Goal: Task Accomplishment & Management: Manage account settings

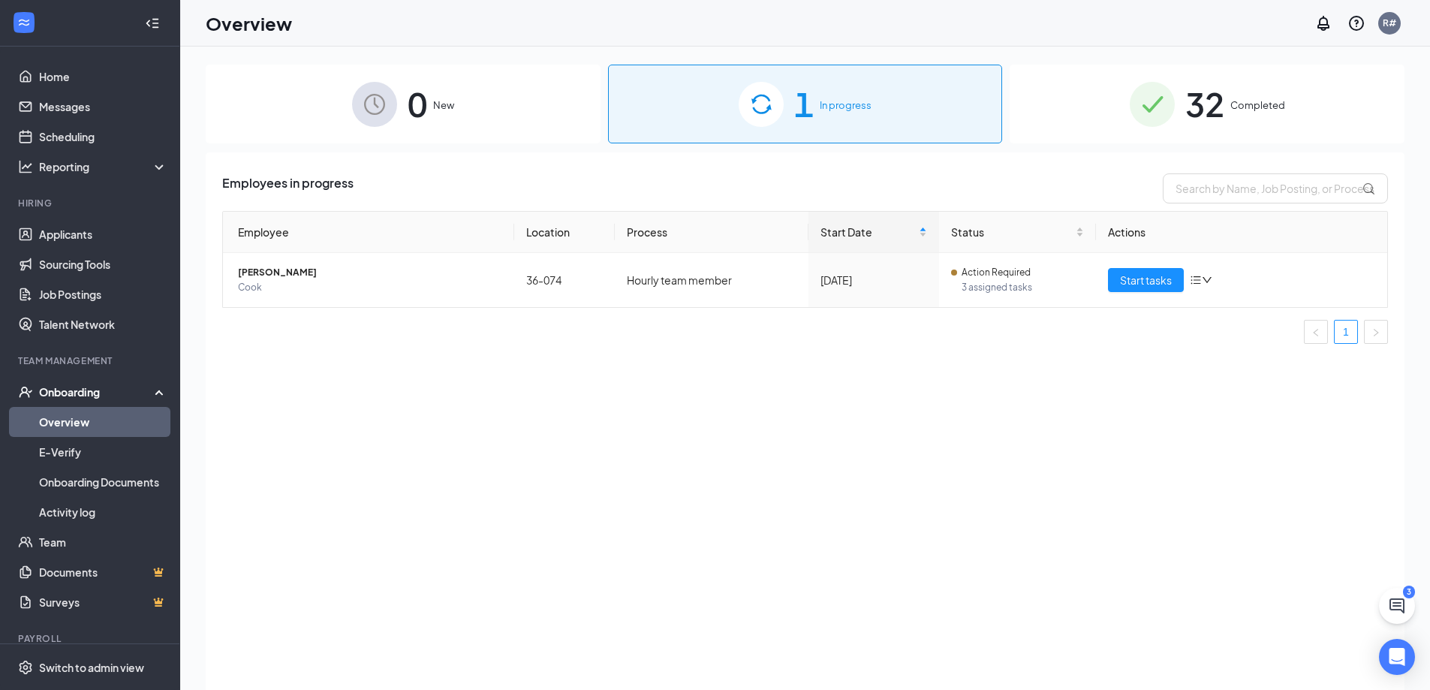
click at [766, 115] on img at bounding box center [761, 104] width 45 height 45
click at [725, 114] on div "1 In progress" at bounding box center [805, 104] width 395 height 79
click at [725, 109] on div "1 In progress" at bounding box center [805, 104] width 395 height 79
click at [717, 94] on div "1 In progress" at bounding box center [805, 104] width 395 height 79
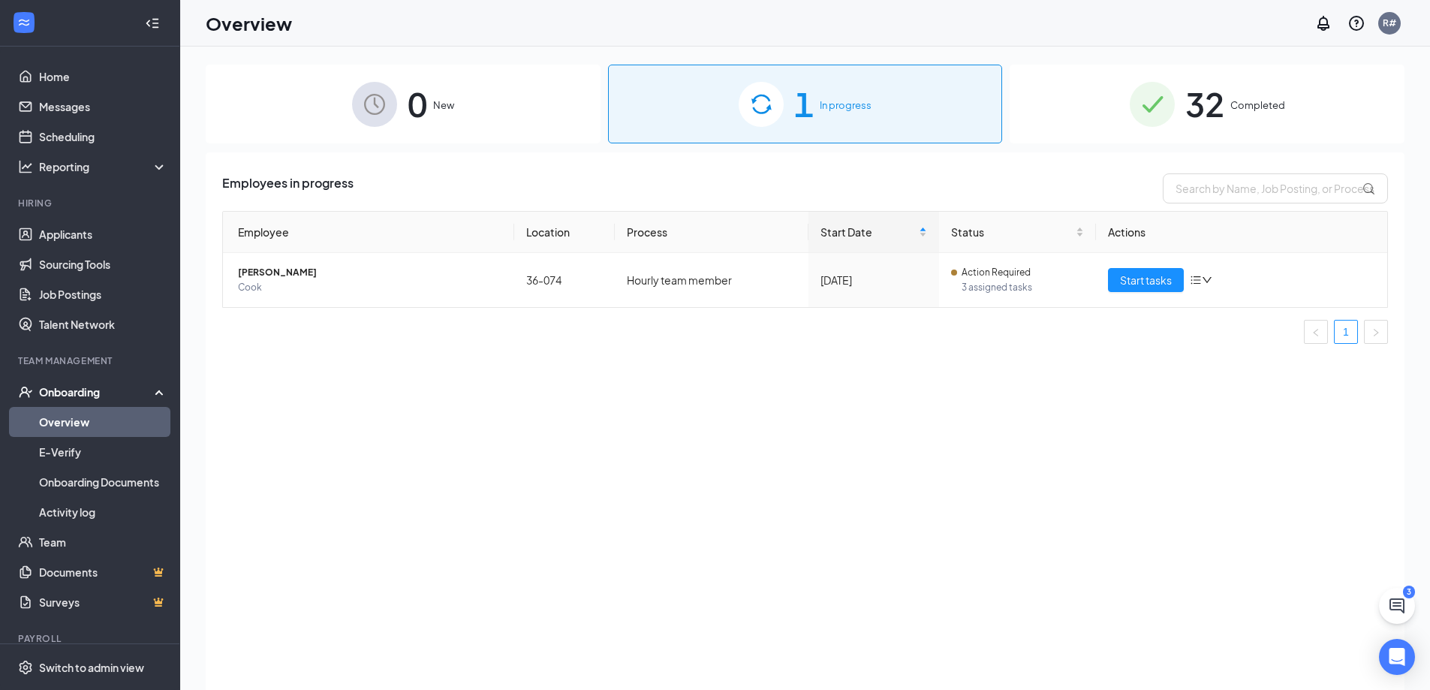
click at [433, 94] on div "0 New" at bounding box center [403, 104] width 395 height 79
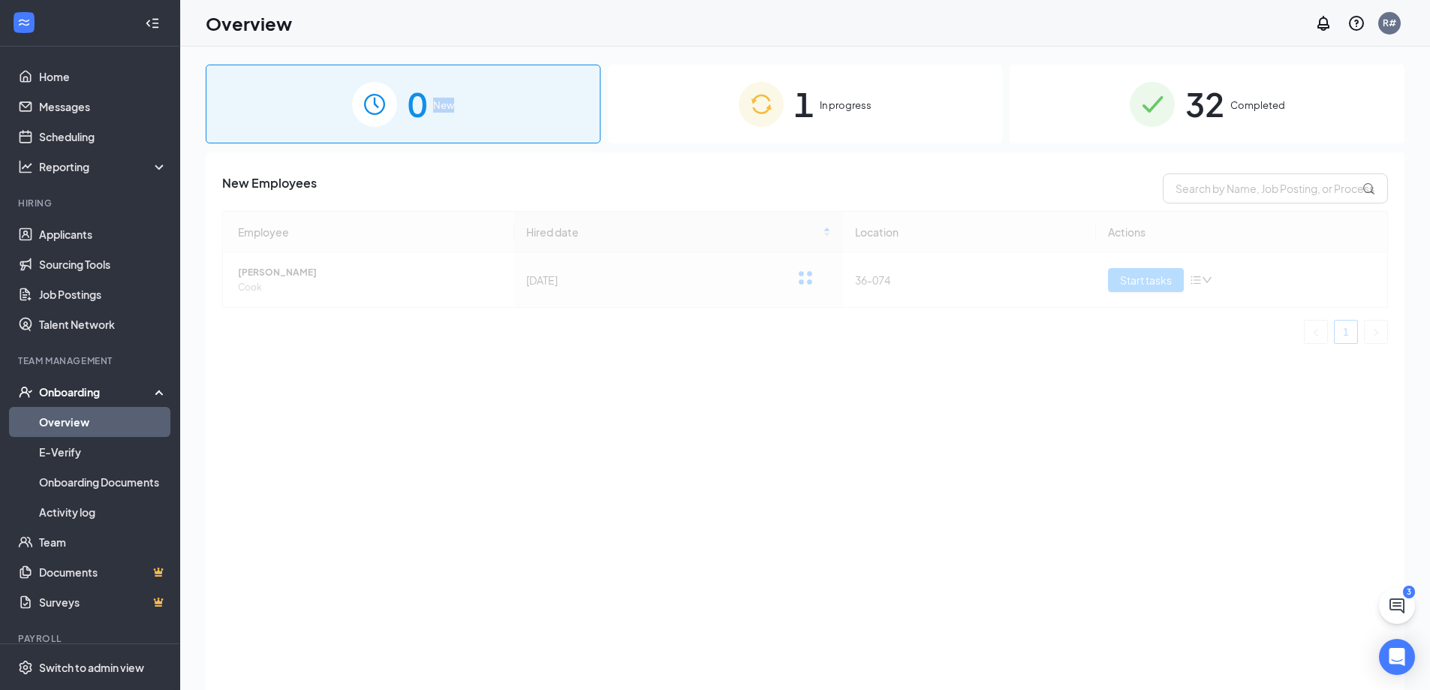
click at [433, 94] on div "0 New" at bounding box center [403, 104] width 395 height 79
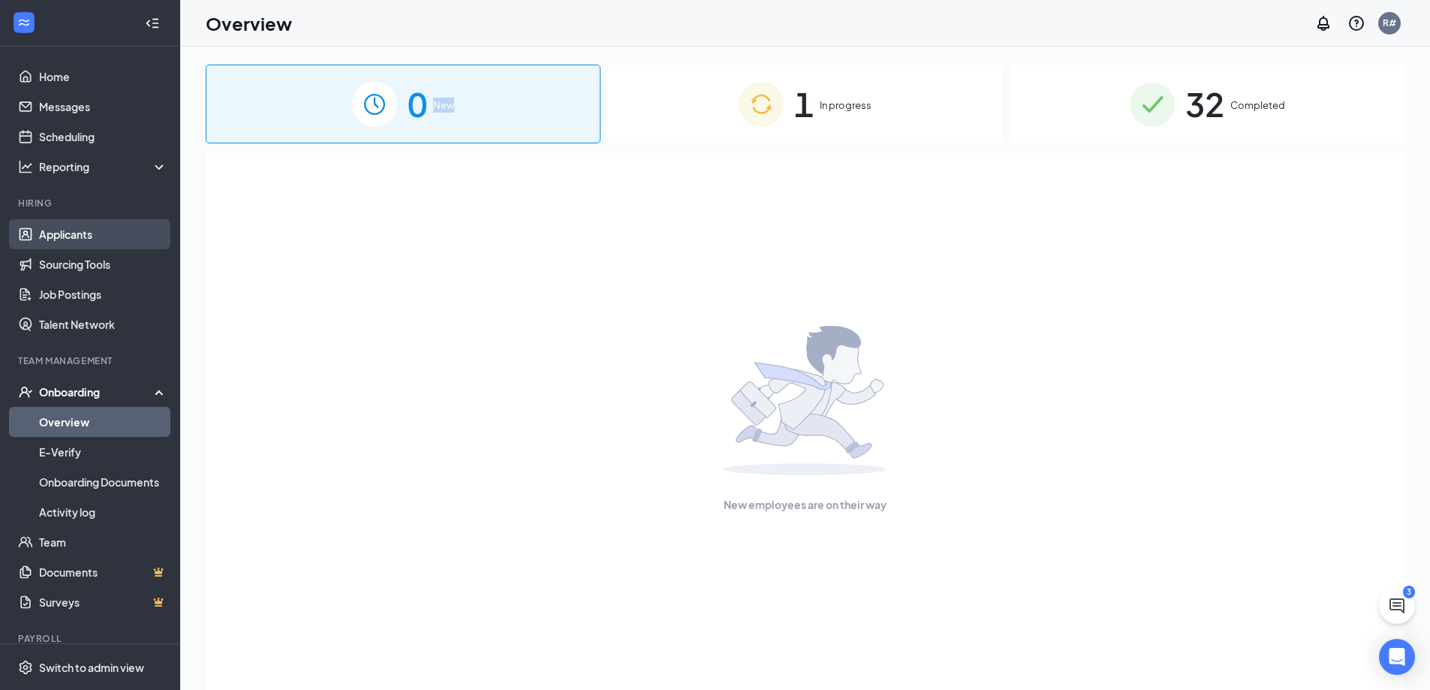
click at [91, 240] on link "Applicants" at bounding box center [103, 234] width 128 height 30
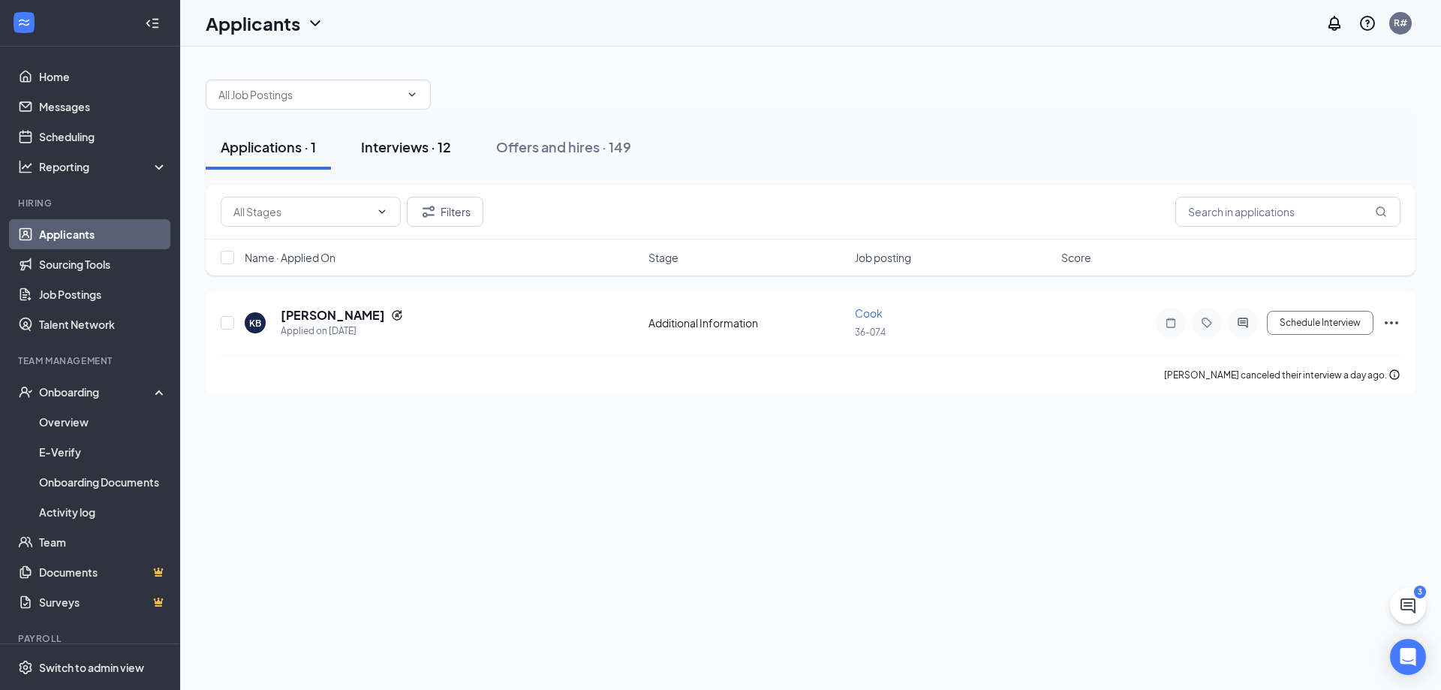
click at [376, 143] on div "Interviews · 12" at bounding box center [406, 146] width 90 height 19
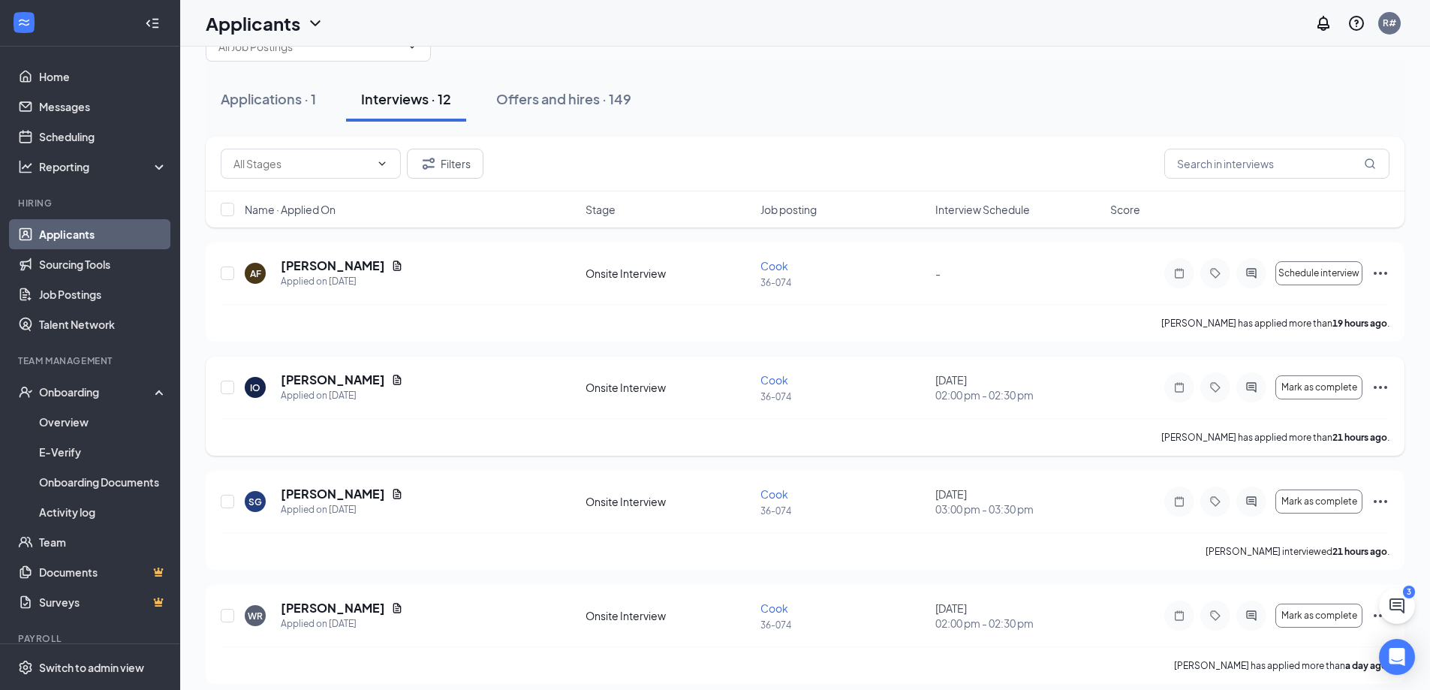
scroll to position [75, 0]
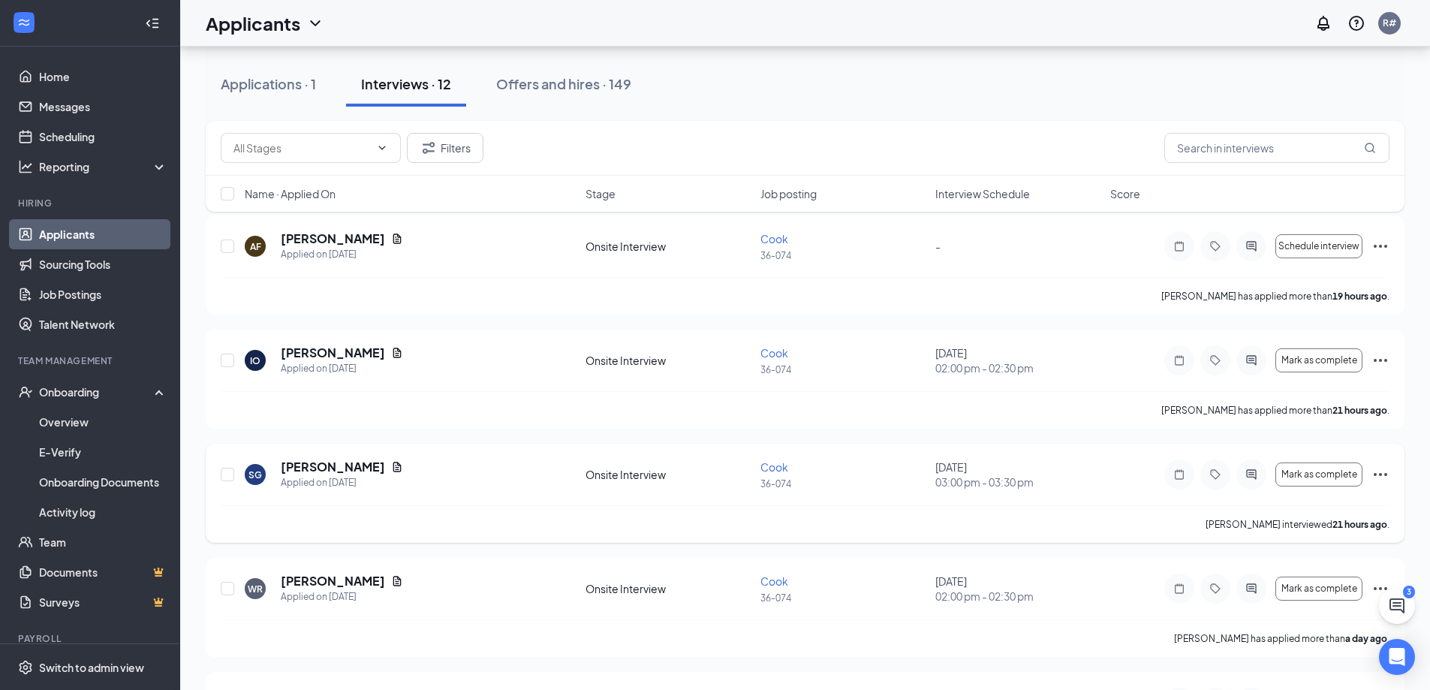
click at [779, 477] on p "36-074" at bounding box center [843, 483] width 166 height 13
click at [656, 469] on div "Onsite Interview" at bounding box center [668, 474] width 166 height 15
click at [763, 474] on div "Cook 36-074" at bounding box center [843, 474] width 166 height 31
click at [755, 471] on div "SG [PERSON_NAME] Applied on [DATE] Onsite Interview Cook 36-074 [DATE] 03:00 pm…" at bounding box center [805, 482] width 1169 height 47
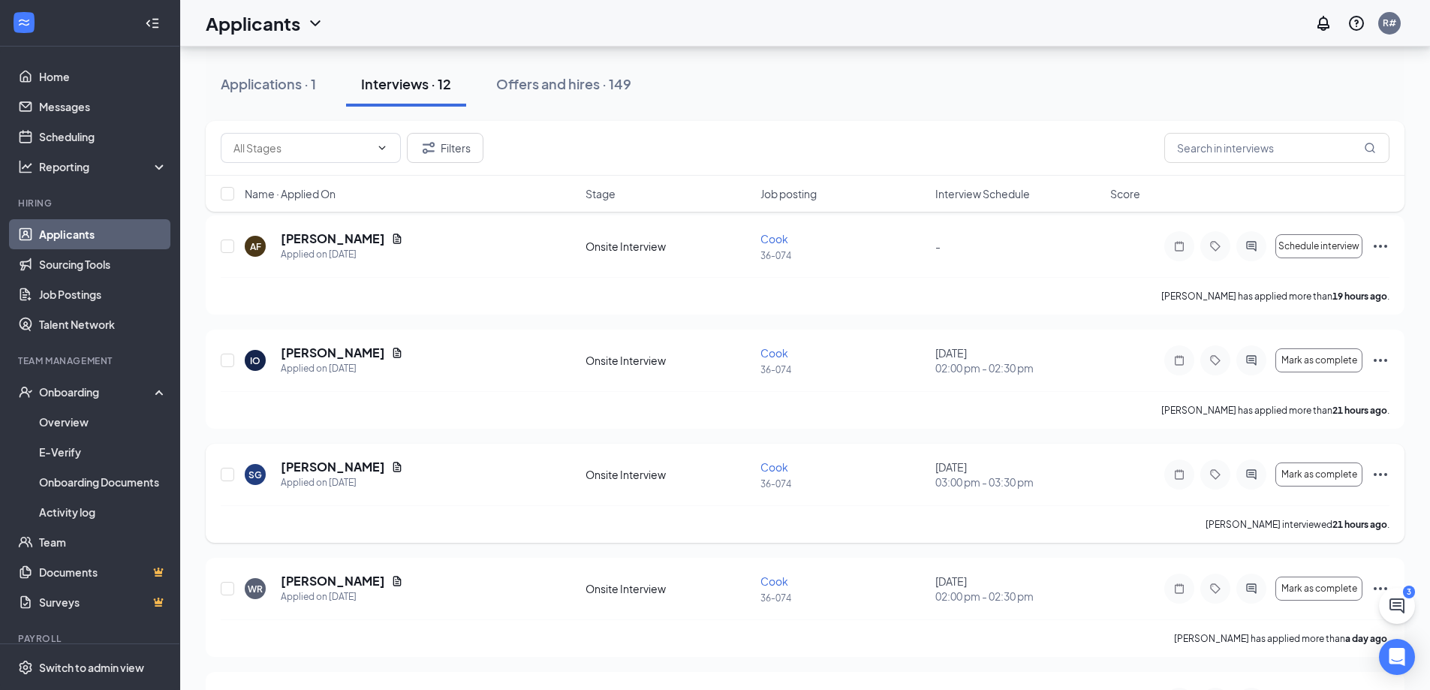
click at [754, 470] on div "SG [PERSON_NAME] Applied on [DATE] Onsite Interview Cook 36-074 [DATE] 03:00 pm…" at bounding box center [805, 482] width 1169 height 47
click at [612, 481] on div "Onsite Interview" at bounding box center [668, 474] width 166 height 15
click at [1369, 483] on div "Mark as complete" at bounding box center [1276, 474] width 225 height 30
click at [1388, 473] on icon "Ellipses" at bounding box center [1380, 474] width 18 height 18
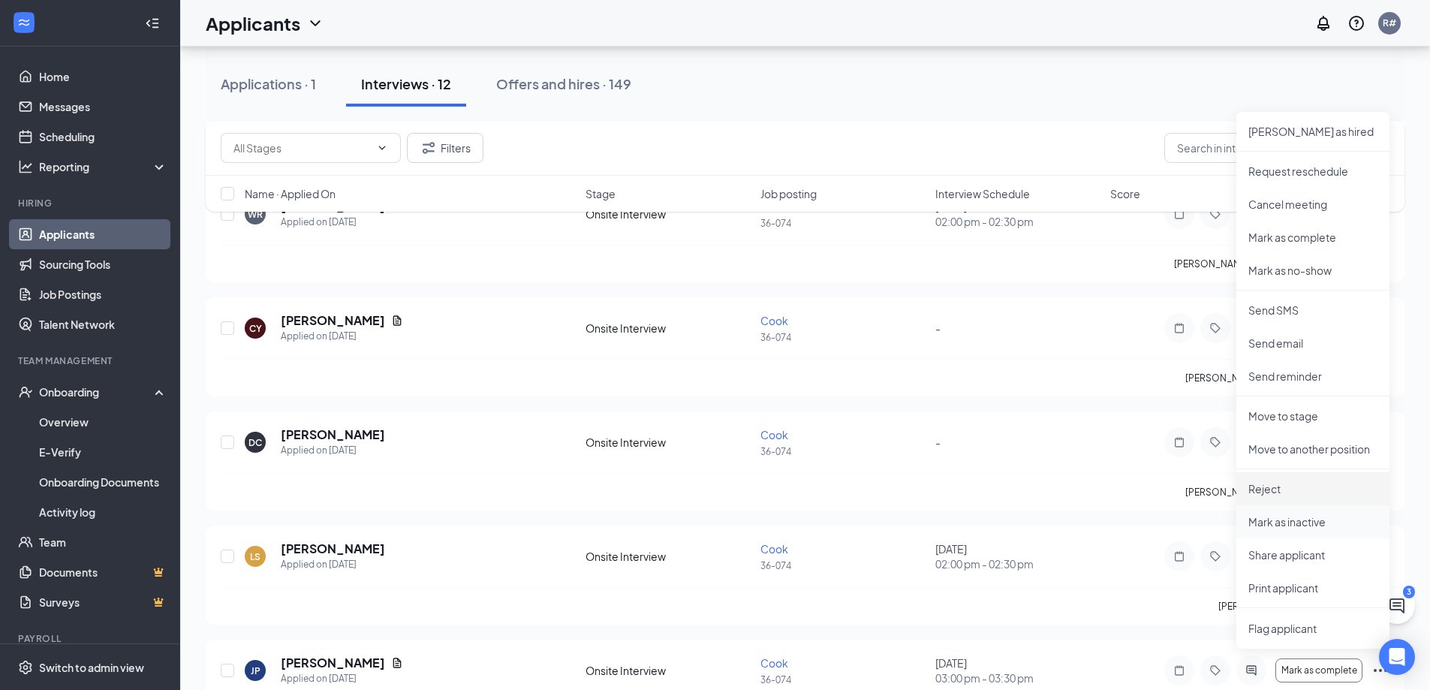
scroll to position [450, 0]
click at [1307, 406] on li "Move to stage" at bounding box center [1312, 415] width 153 height 33
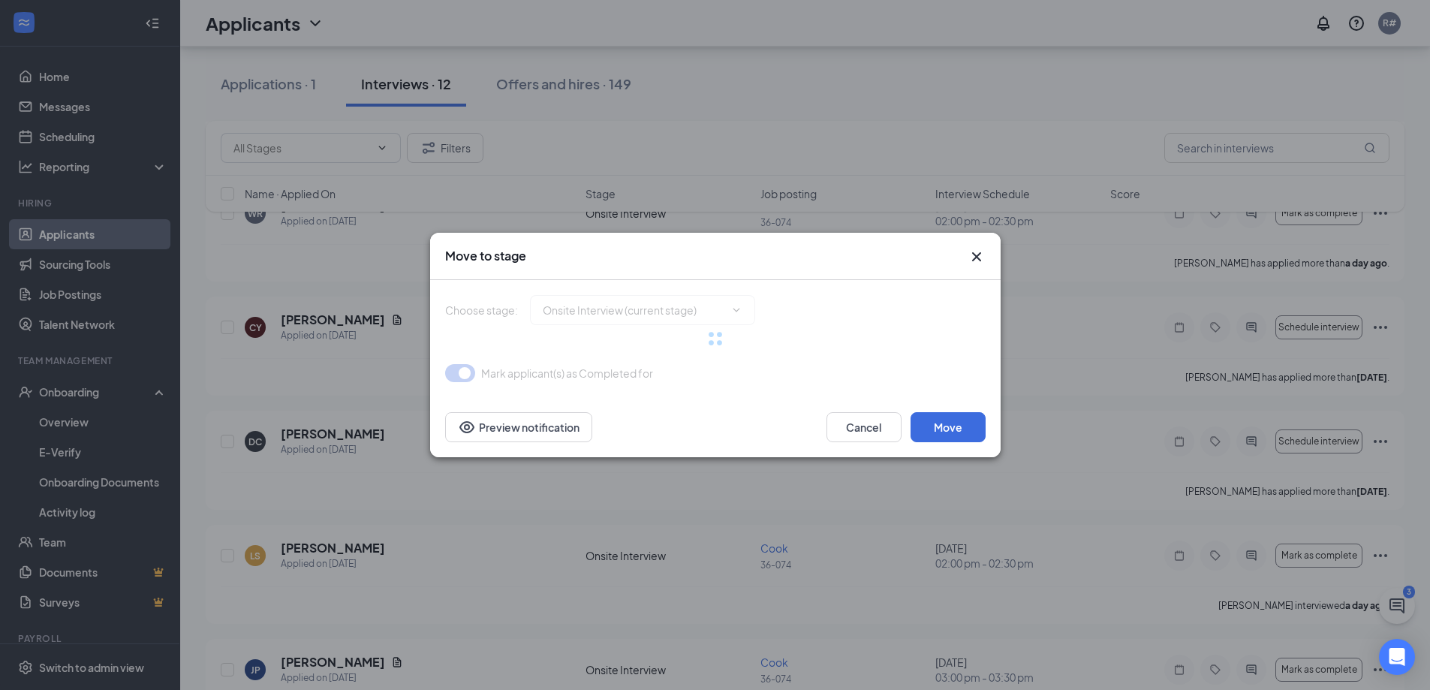
type input "Hiring Complete (final stage)"
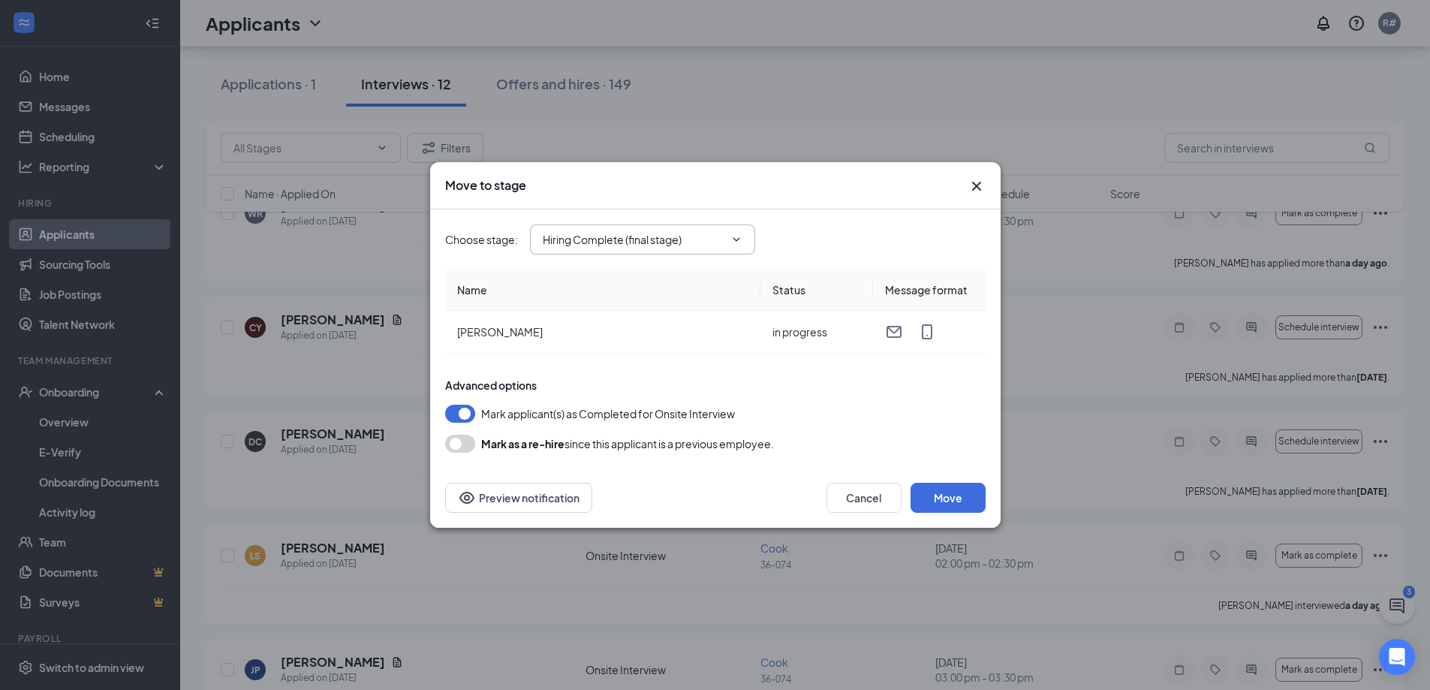
click at [740, 227] on span "Hiring Complete (final stage)" at bounding box center [642, 239] width 225 height 30
click at [739, 235] on icon "ChevronDown" at bounding box center [736, 239] width 12 height 12
click at [967, 501] on button "Move" at bounding box center [947, 498] width 75 height 30
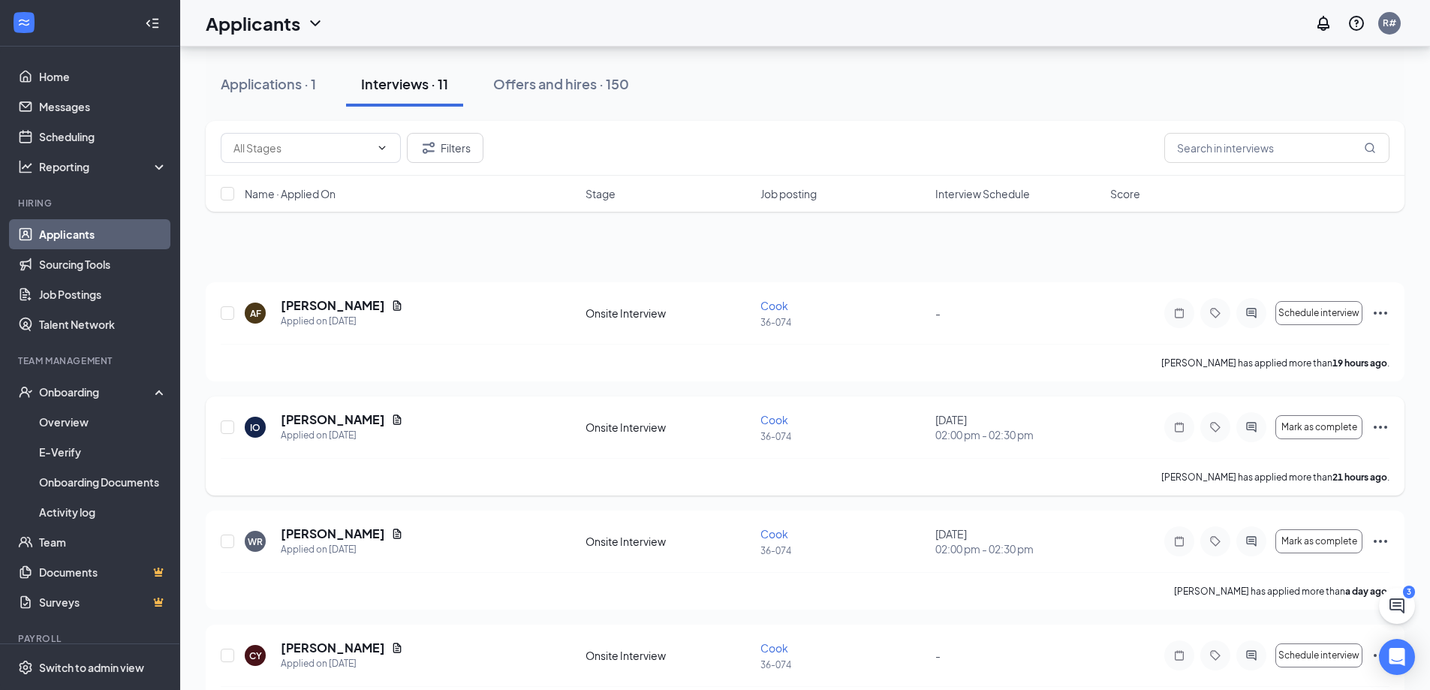
scroll to position [0, 0]
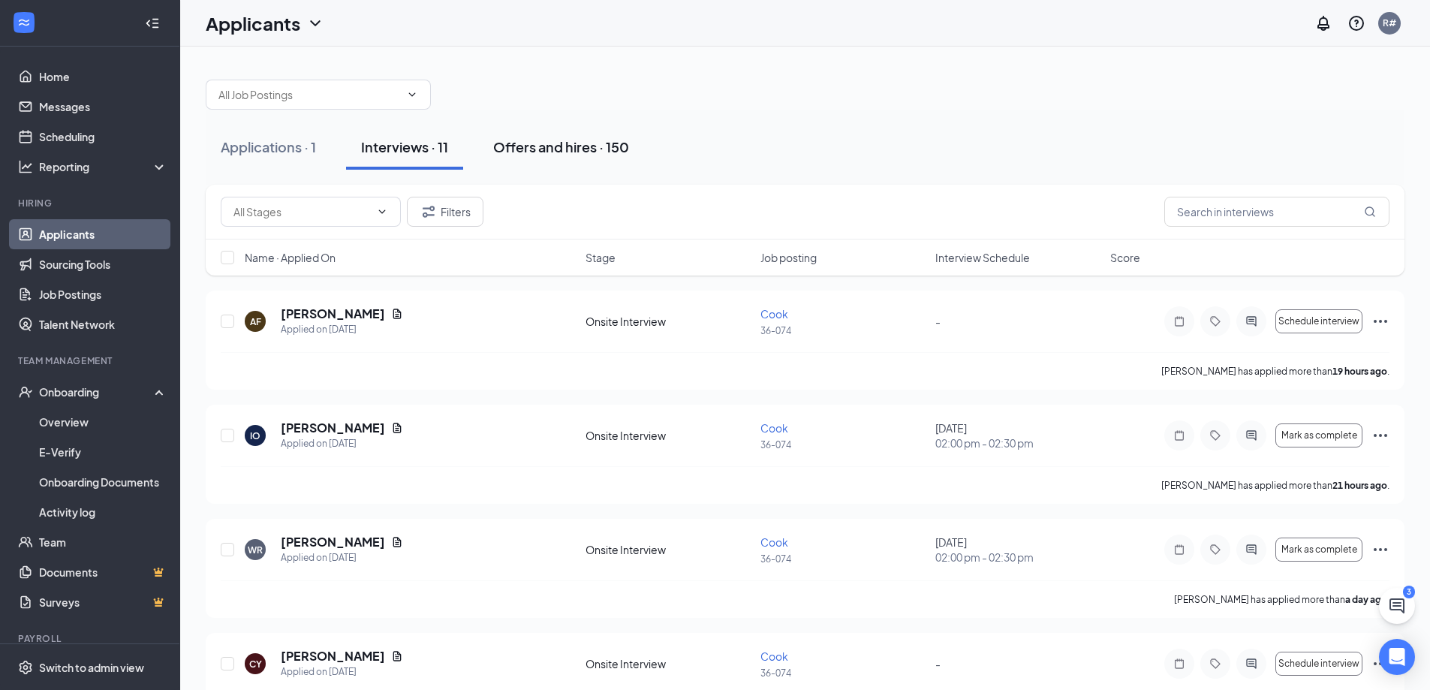
click at [578, 147] on div "Offers and hires · 150" at bounding box center [561, 146] width 136 height 19
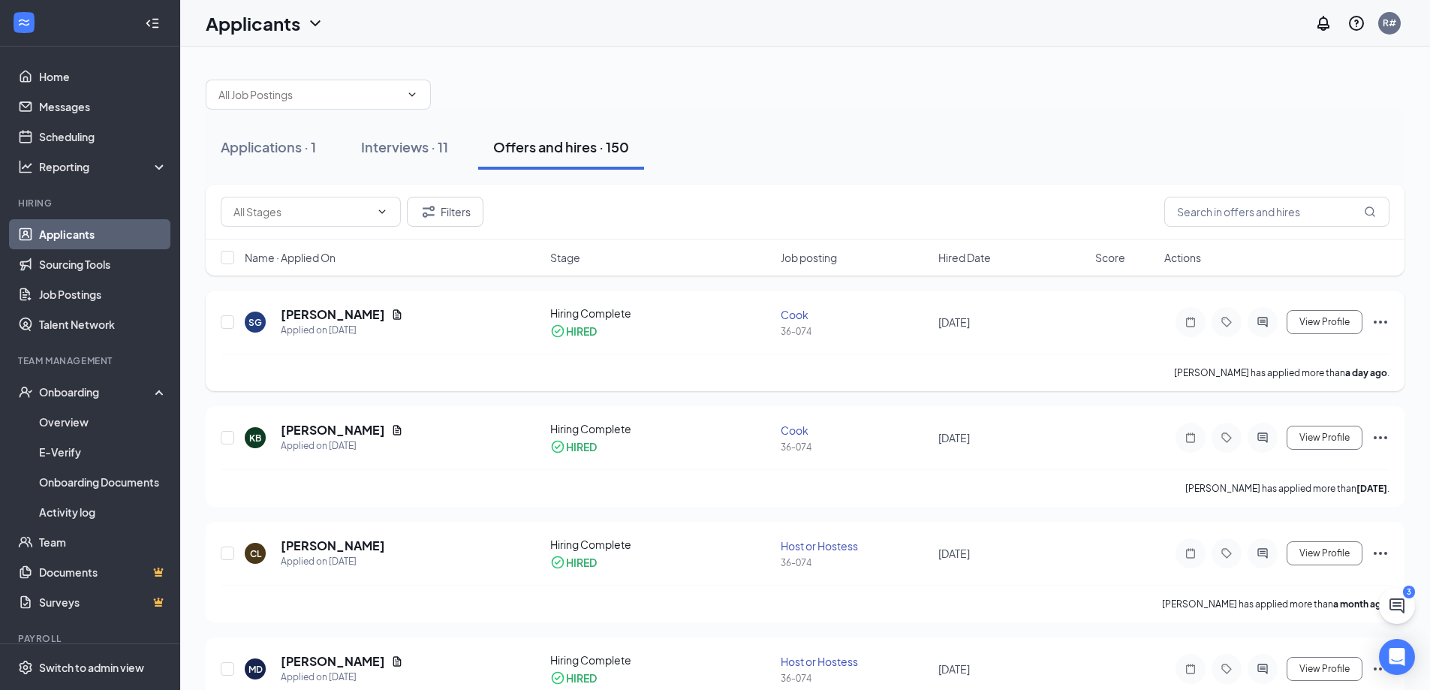
click at [807, 330] on div "36-074" at bounding box center [855, 331] width 148 height 13
click at [970, 326] on span "[DATE]" at bounding box center [954, 322] width 32 height 14
click at [602, 322] on div "Hiring Complete HIRED" at bounding box center [661, 321] width 222 height 33
click at [1330, 321] on span "View Profile" at bounding box center [1324, 322] width 50 height 11
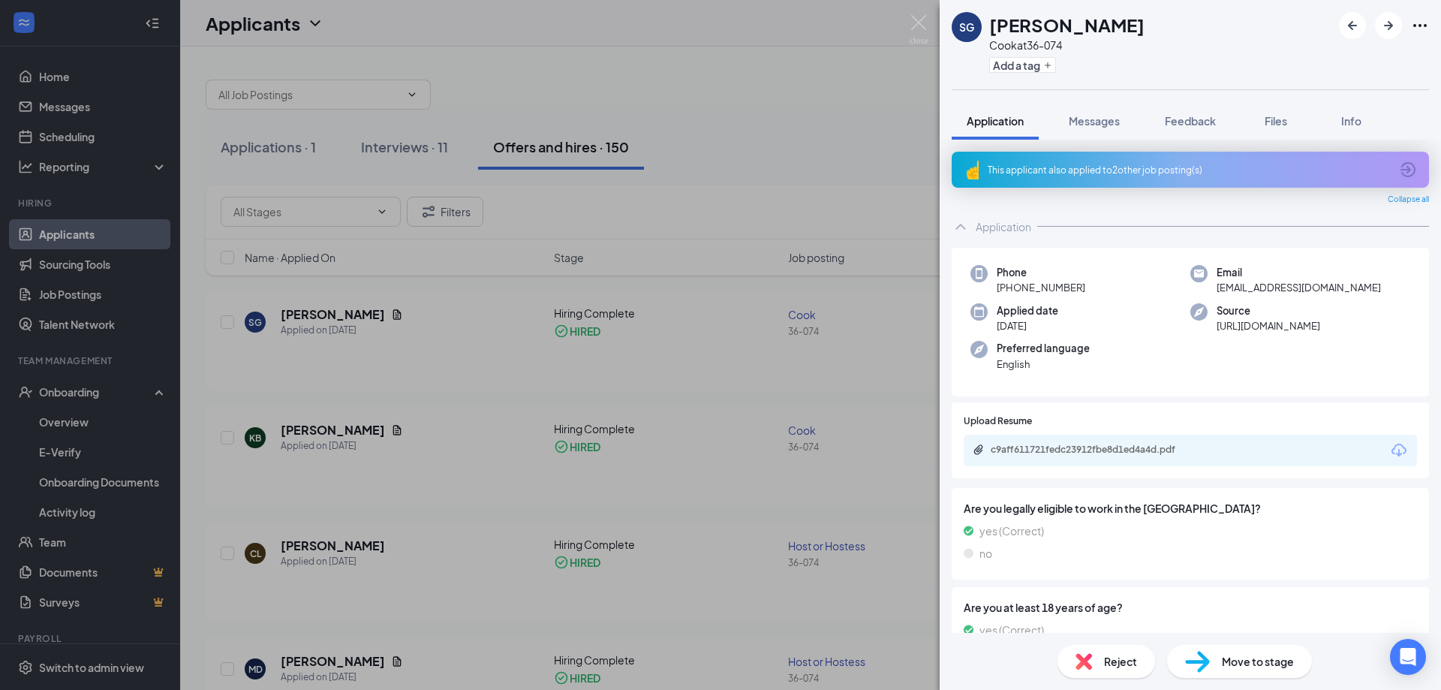
click at [916, 78] on div "SG [PERSON_NAME] at 36-074 Add a tag Application Messages Feedback Files Info T…" at bounding box center [720, 345] width 1441 height 690
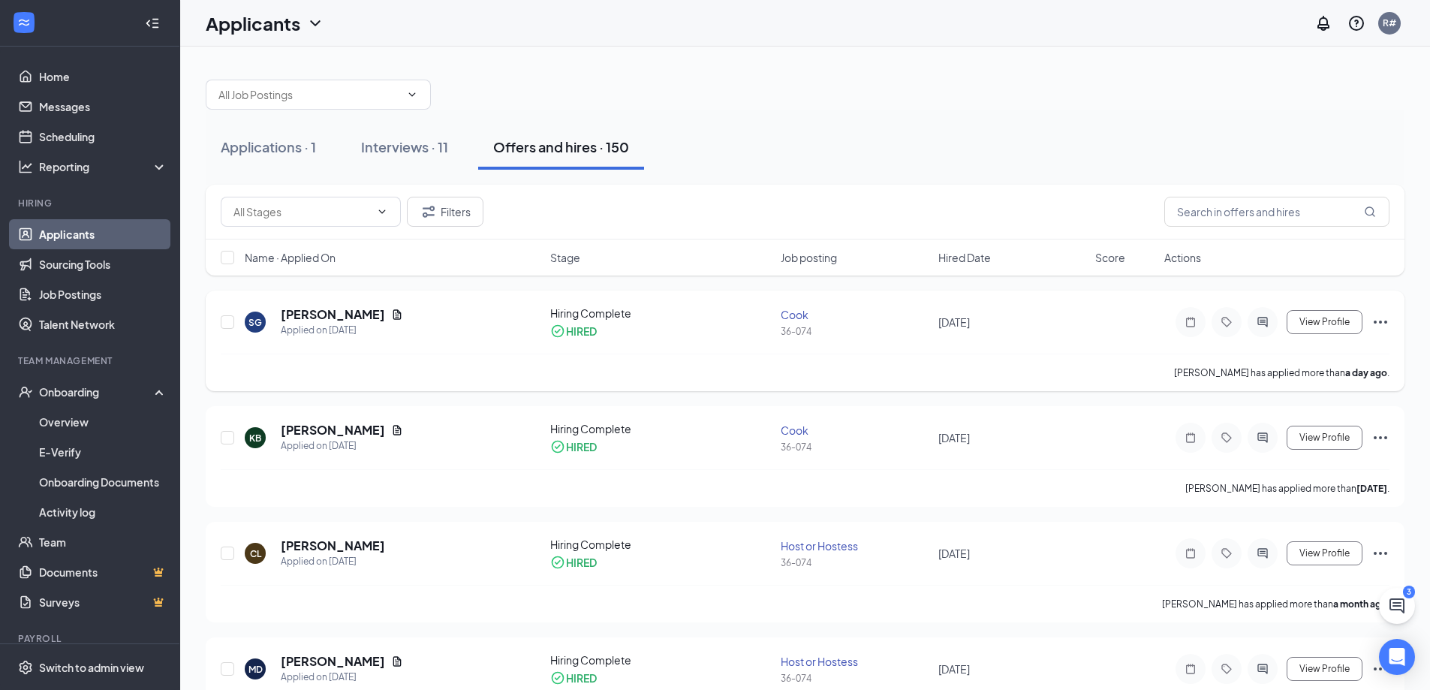
click at [1389, 318] on div "SG [PERSON_NAME] Applied on [DATE] Hiring Complete HIRED [PERSON_NAME] 36-074 […" at bounding box center [805, 340] width 1199 height 101
click at [1377, 324] on icon "Ellipses" at bounding box center [1380, 322] width 18 height 18
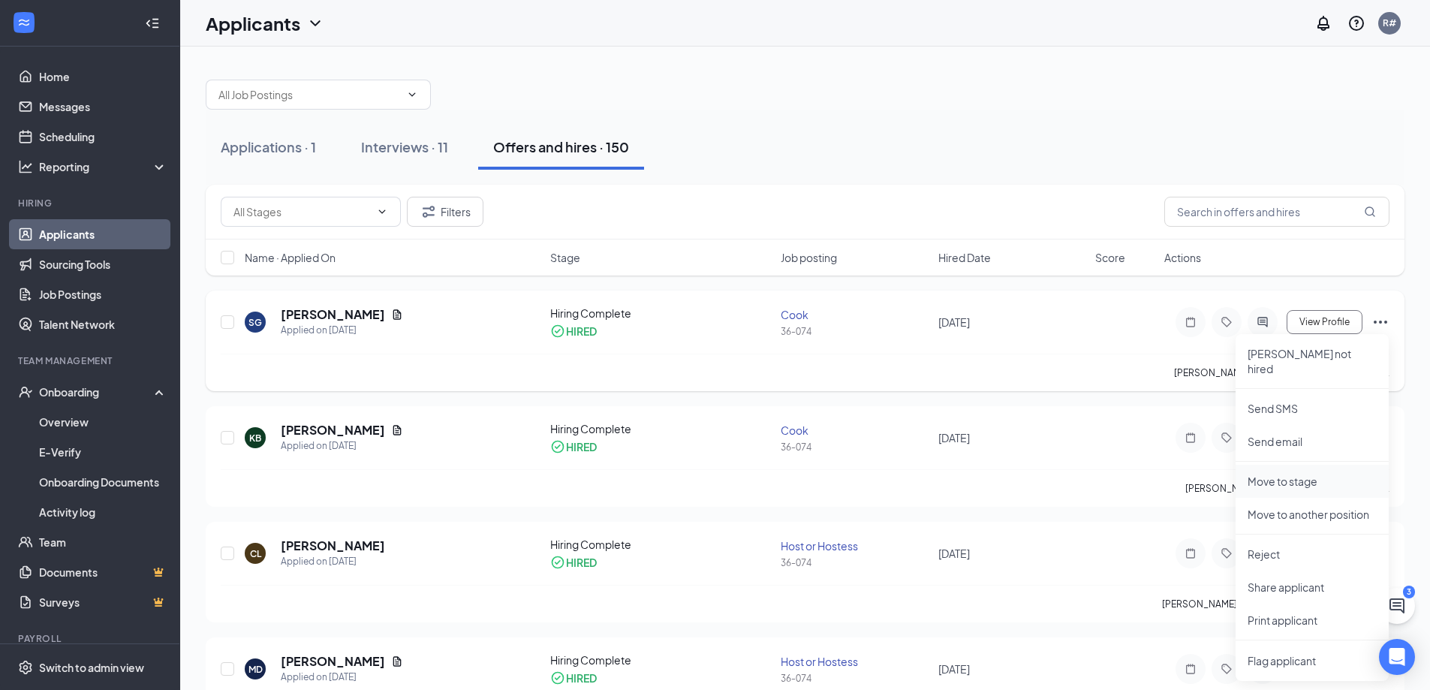
click at [1314, 474] on p "Move to stage" at bounding box center [1311, 481] width 129 height 15
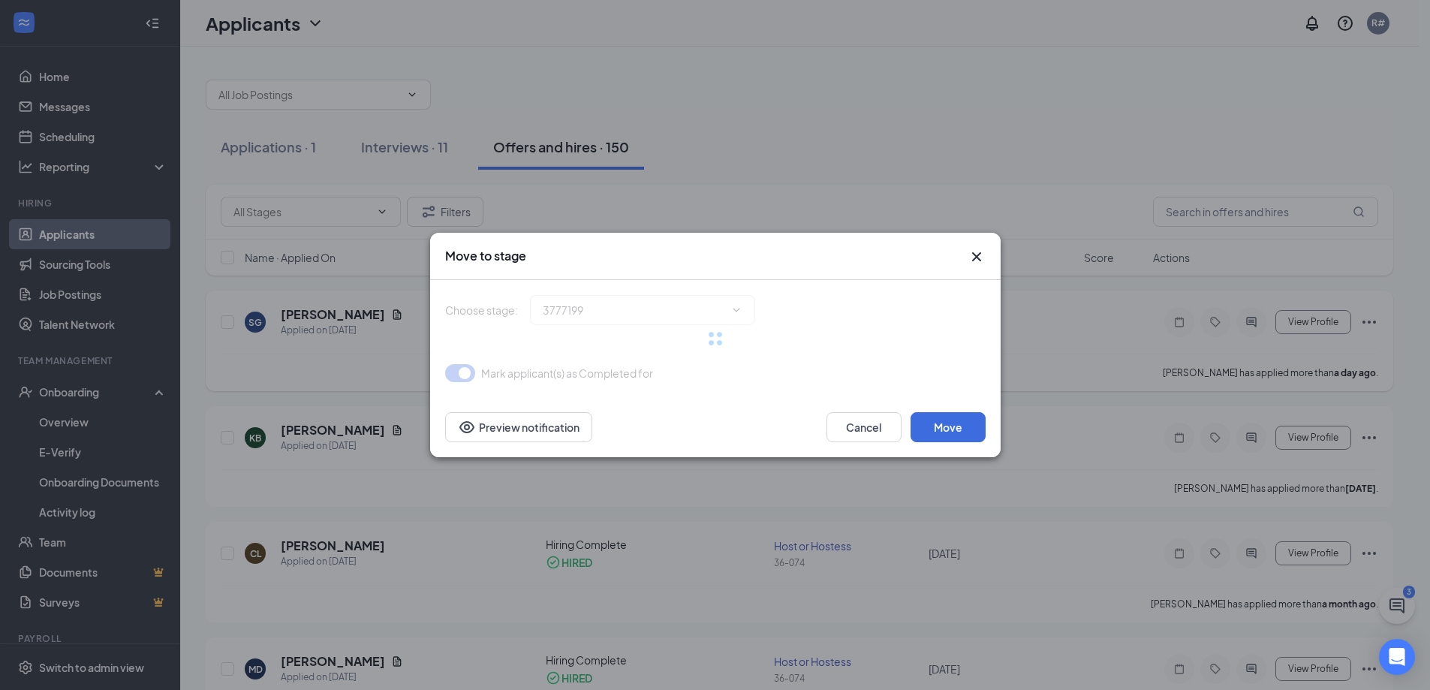
type input "Hiring Complete (current stage)"
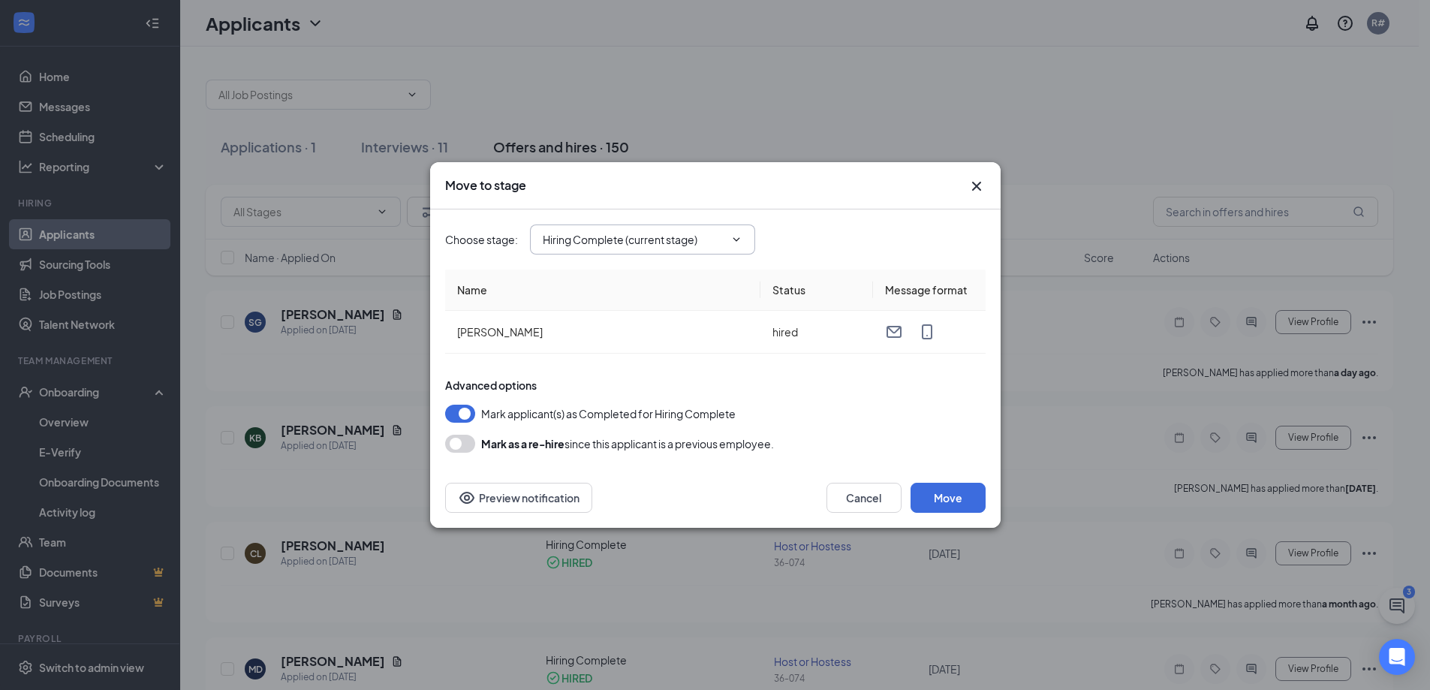
click at [742, 238] on icon "ChevronDown" at bounding box center [736, 239] width 12 height 12
click at [740, 237] on icon "ChevronDown" at bounding box center [736, 239] width 12 height 12
click at [738, 237] on icon "ChevronDown" at bounding box center [736, 239] width 12 height 12
click at [735, 239] on icon "ChevronDown" at bounding box center [736, 239] width 7 height 4
click at [740, 237] on icon "ChevronDown" at bounding box center [736, 239] width 12 height 12
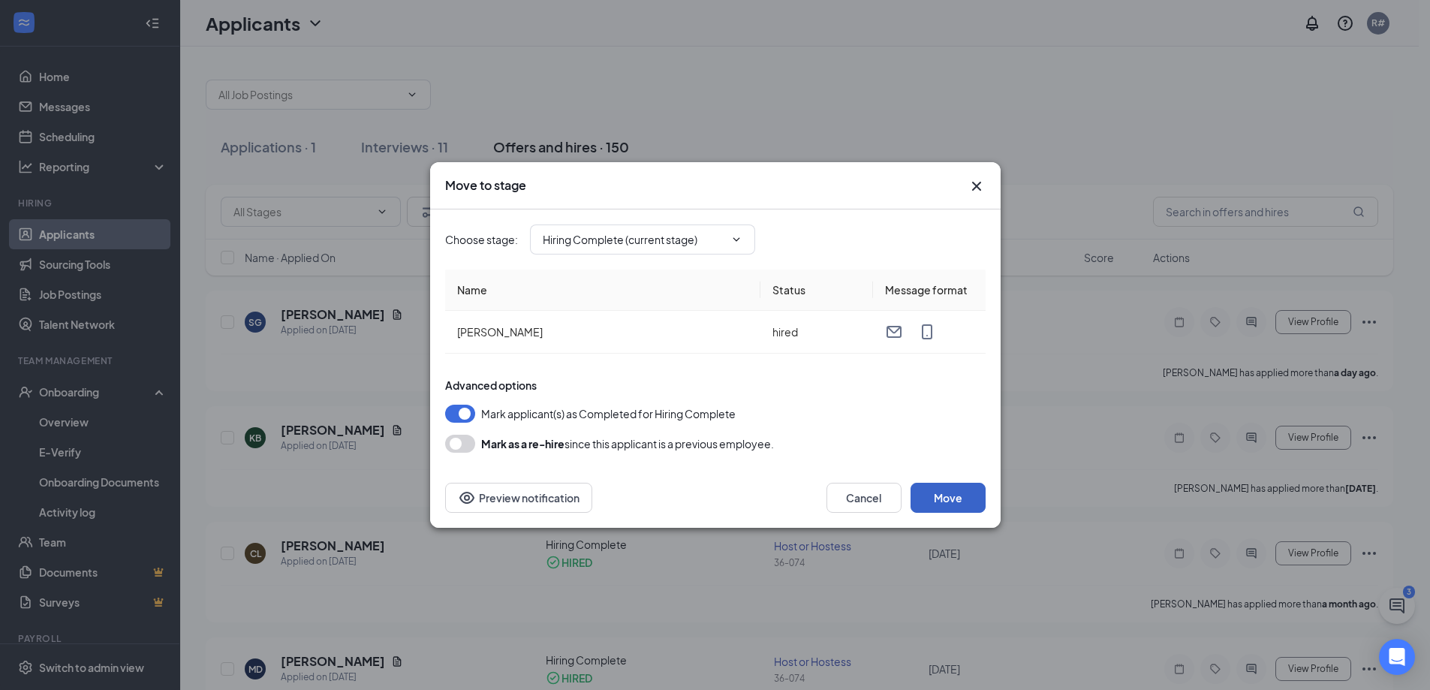
click at [942, 502] on button "Move" at bounding box center [947, 498] width 75 height 30
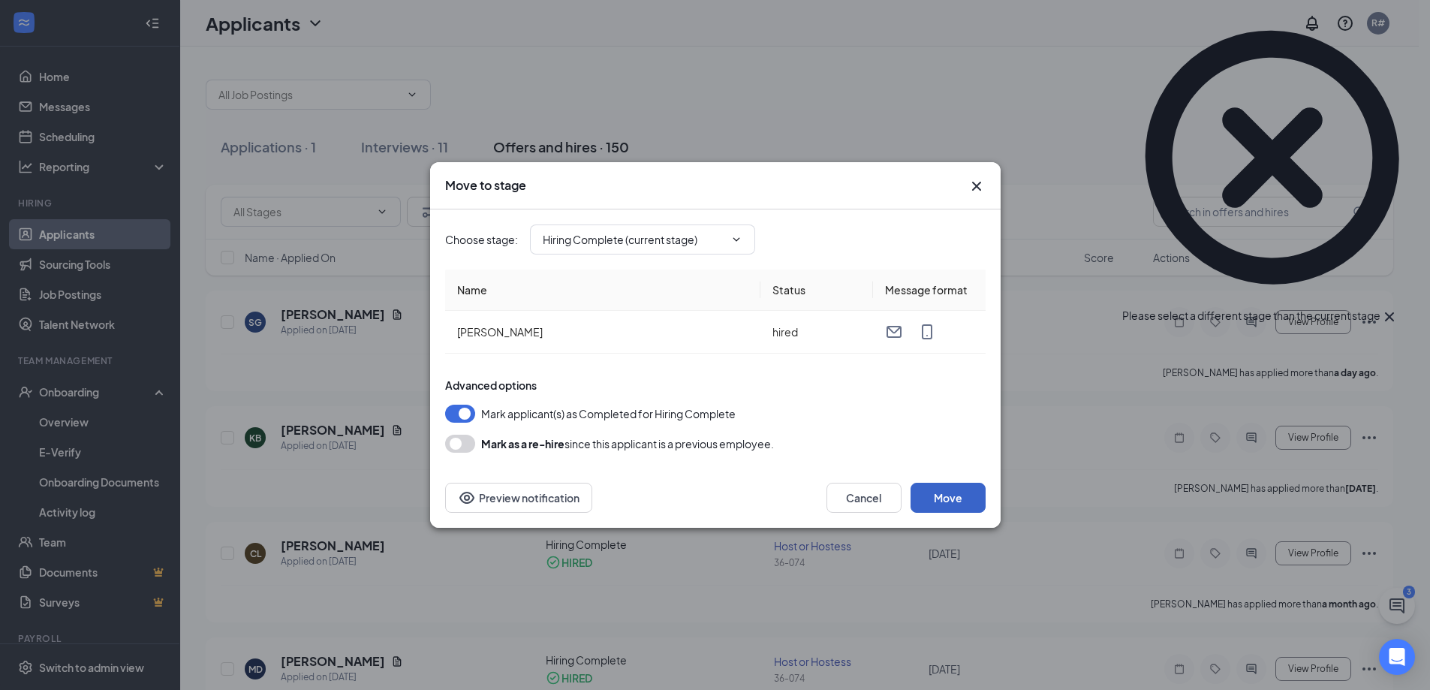
click at [933, 499] on button "Move" at bounding box center [947, 498] width 75 height 30
drag, startPoint x: 1416, startPoint y: 26, endPoint x: 1406, endPoint y: 27, distance: 9.9
click at [1407, 27] on div "Please select a different stage than the current stage" at bounding box center [1272, 167] width 300 height 318
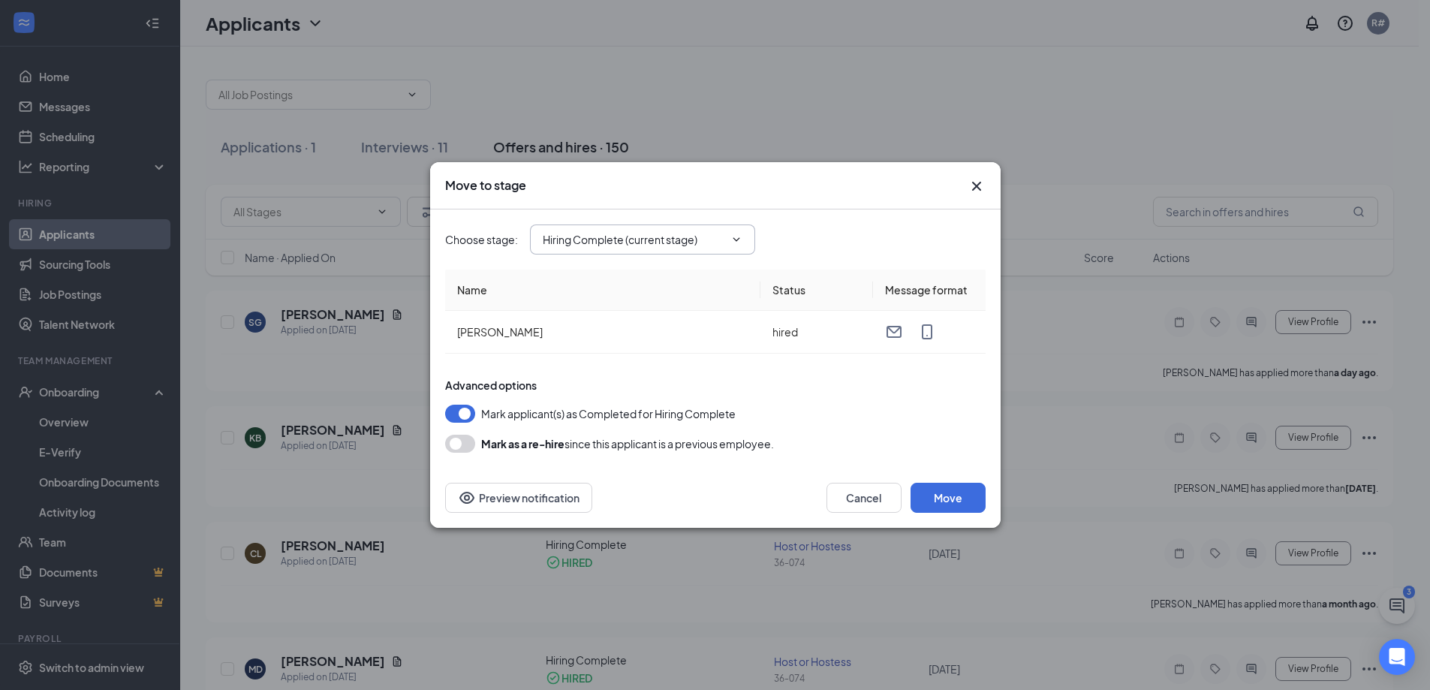
click at [736, 235] on icon "ChevronDown" at bounding box center [736, 239] width 12 height 12
click at [702, 276] on th "Name" at bounding box center [602, 289] width 315 height 41
click at [978, 191] on icon "Cross" at bounding box center [976, 186] width 18 height 18
